Goal: Transaction & Acquisition: Purchase product/service

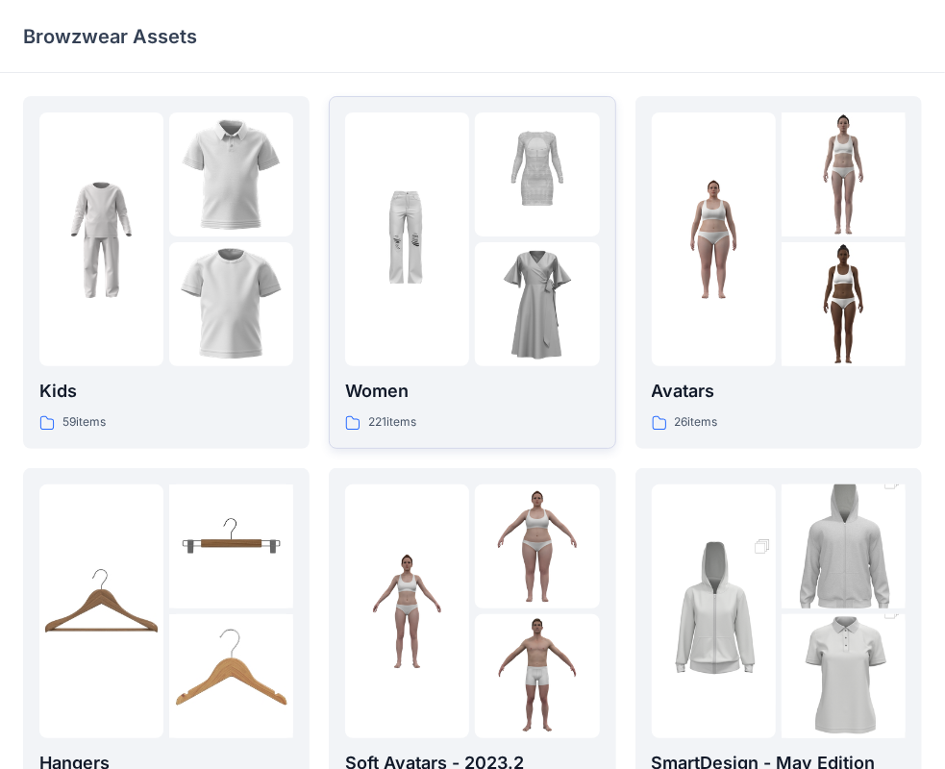
click at [452, 381] on p "Women" at bounding box center [472, 391] width 254 height 27
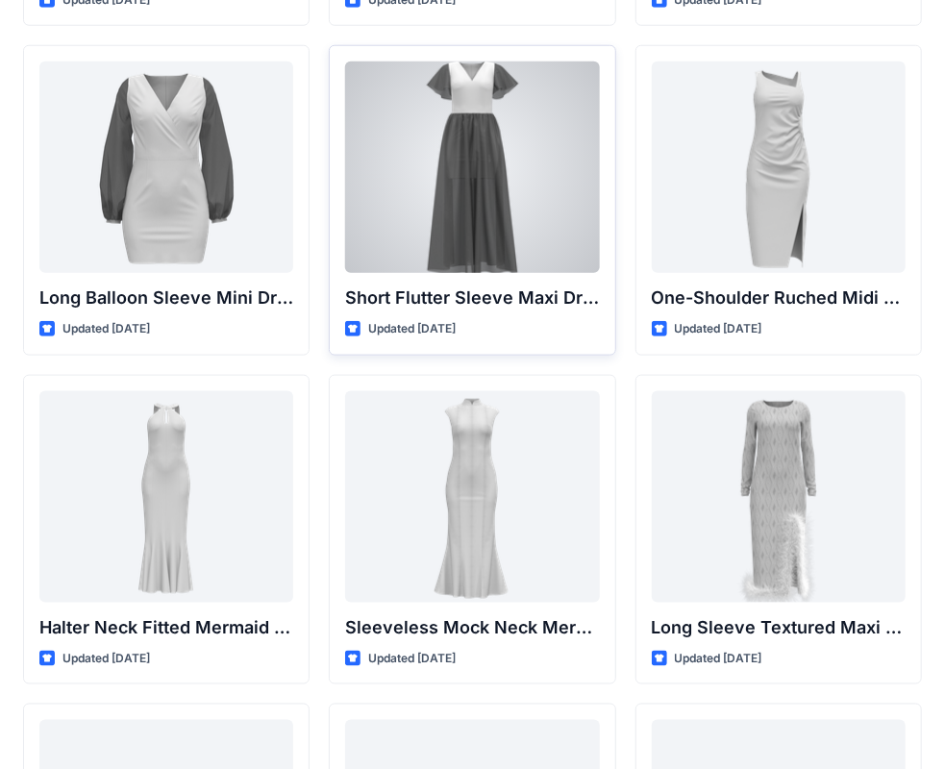
scroll to position [865, 0]
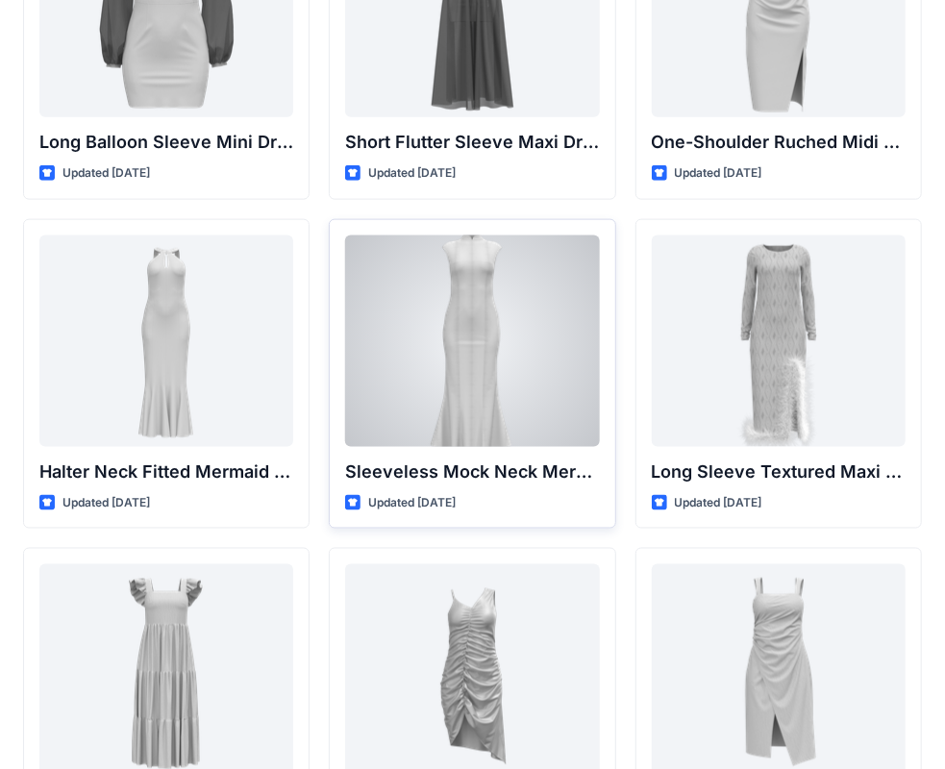
click at [465, 360] on div at bounding box center [472, 341] width 254 height 211
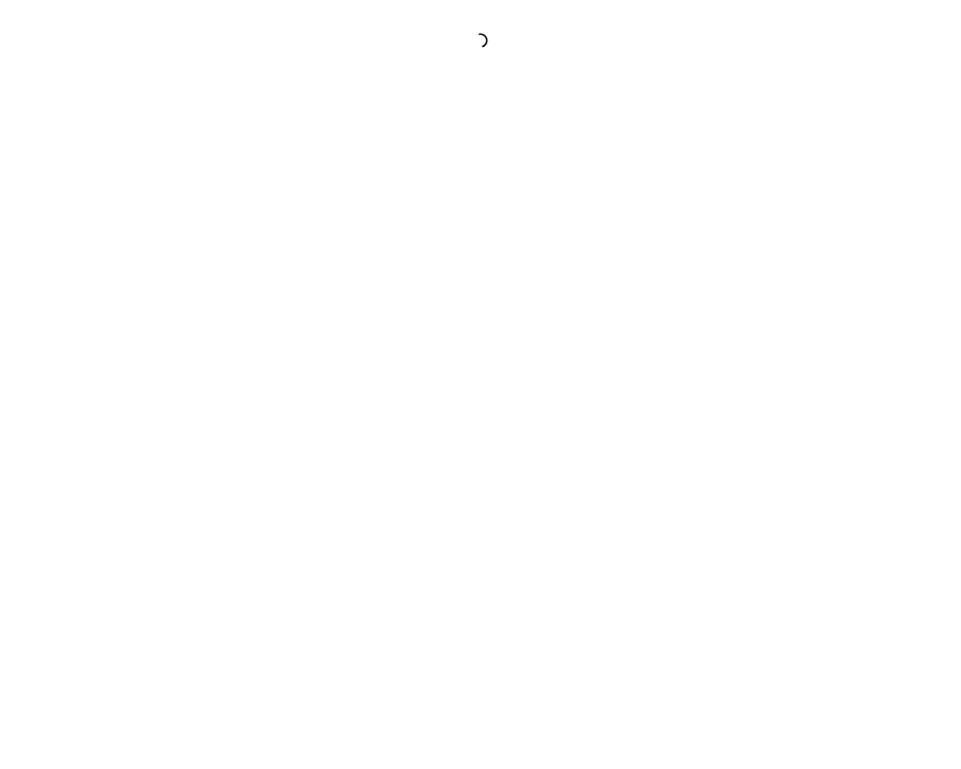
click at [465, 360] on div at bounding box center [480, 384] width 961 height 769
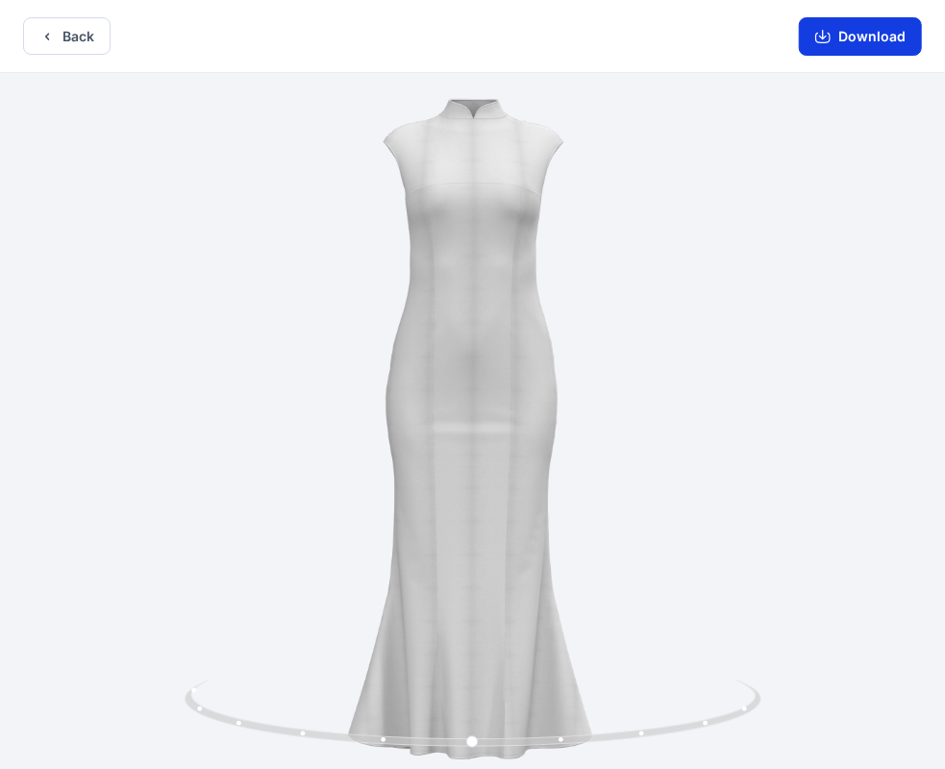
click at [820, 37] on icon "button" at bounding box center [822, 36] width 15 height 15
